Goal: Task Accomplishment & Management: Manage account settings

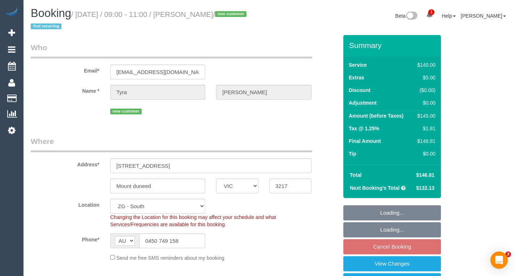
select select "VIC"
select select "spot3"
select select "number:28"
select select "number:14"
select select "number:19"
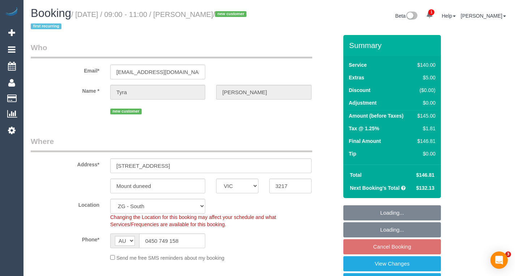
select select "number:22"
select select "number:35"
select select "number:26"
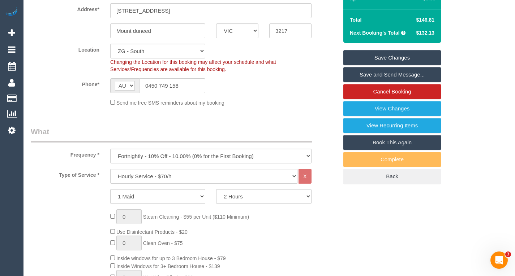
scroll to position [145, 0]
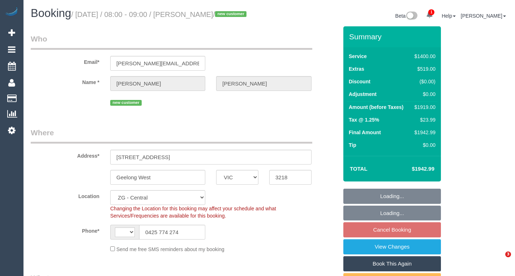
select select "VIC"
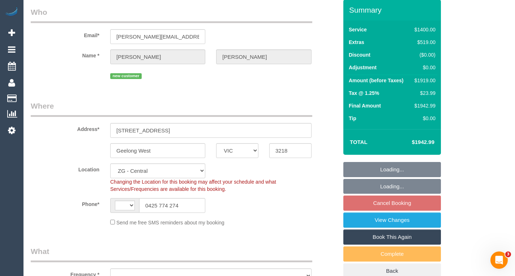
scroll to position [42, 0]
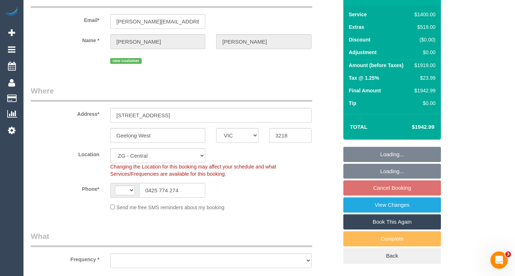
select select "string:AU"
select select "string:stripe-pm_1SBq7G2GScqysDRVu3NOUJl8"
select select "2"
select select "600"
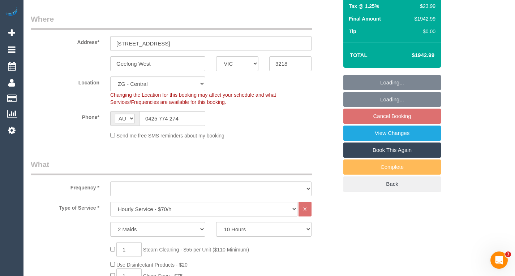
select select "object:810"
select select "spot1"
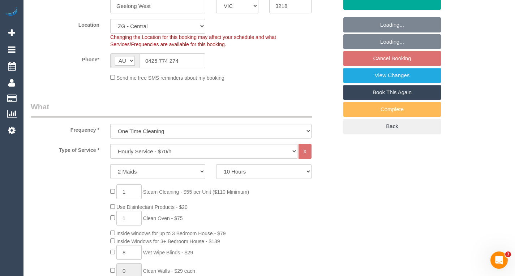
select select "number:28"
select select "number:14"
select select "number:19"
select select "number:25"
select select "number:26"
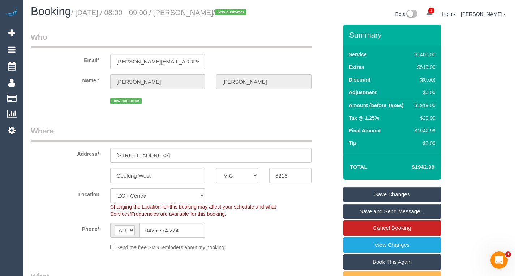
scroll to position [0, 0]
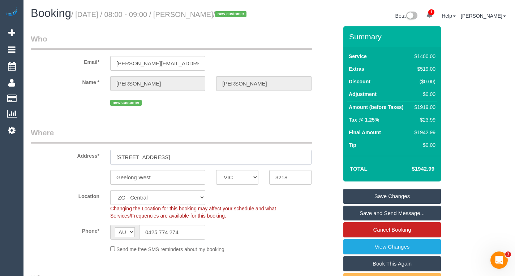
click at [165, 161] on input "[STREET_ADDRESS]" at bounding box center [210, 157] width 201 height 15
